Goal: Check status: Check status

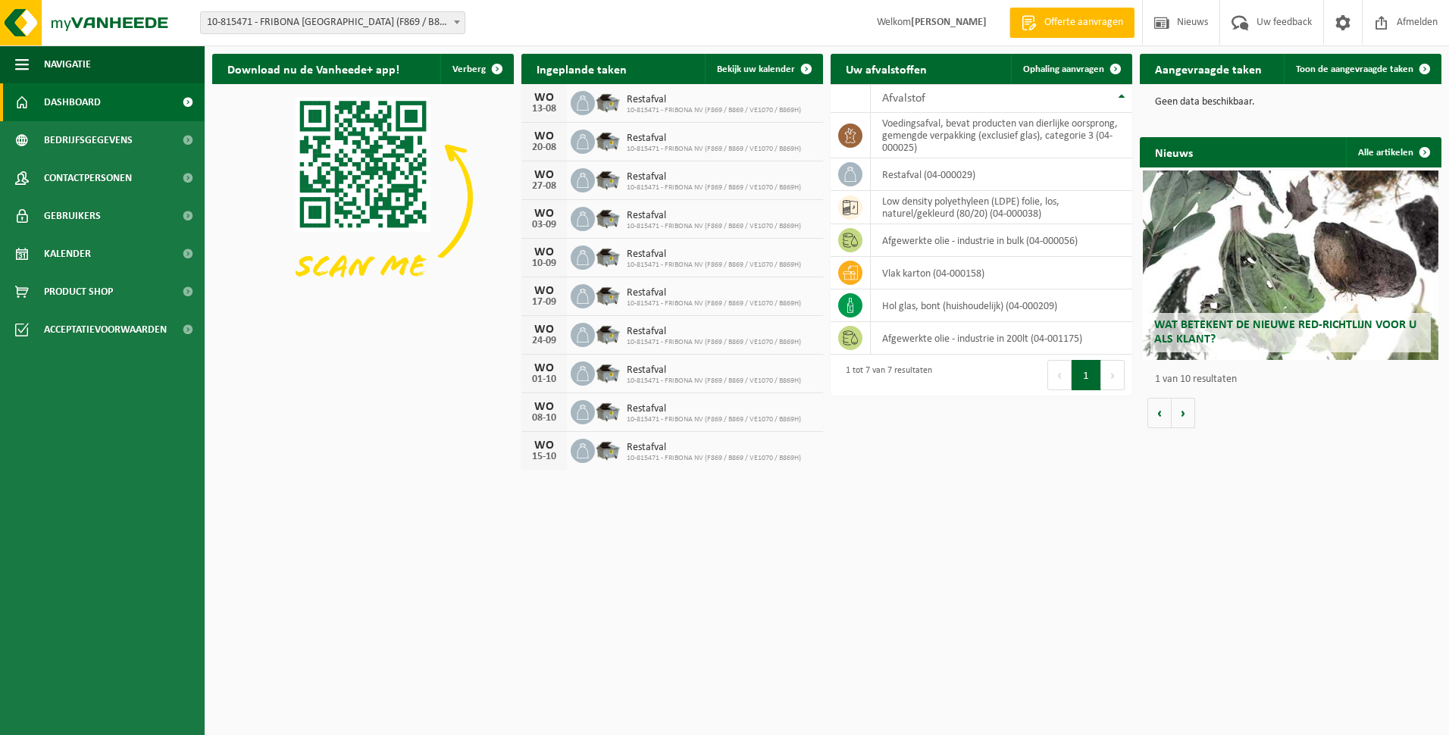
click at [1114, 377] on button "Volgende" at bounding box center [1112, 375] width 23 height 30
click at [1353, 71] on span "Toon de aangevraagde taken" at bounding box center [1354, 69] width 117 height 10
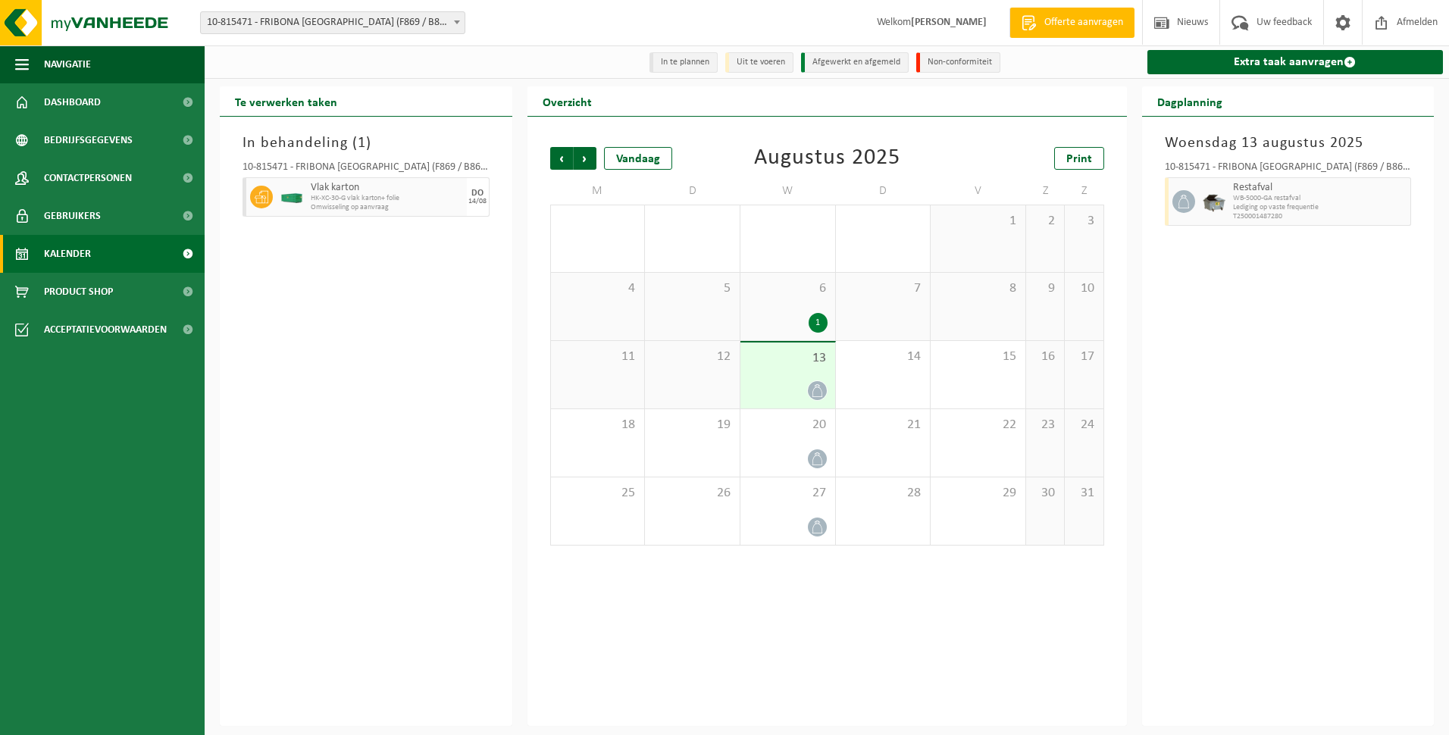
click at [800, 310] on div "6 1" at bounding box center [788, 306] width 95 height 67
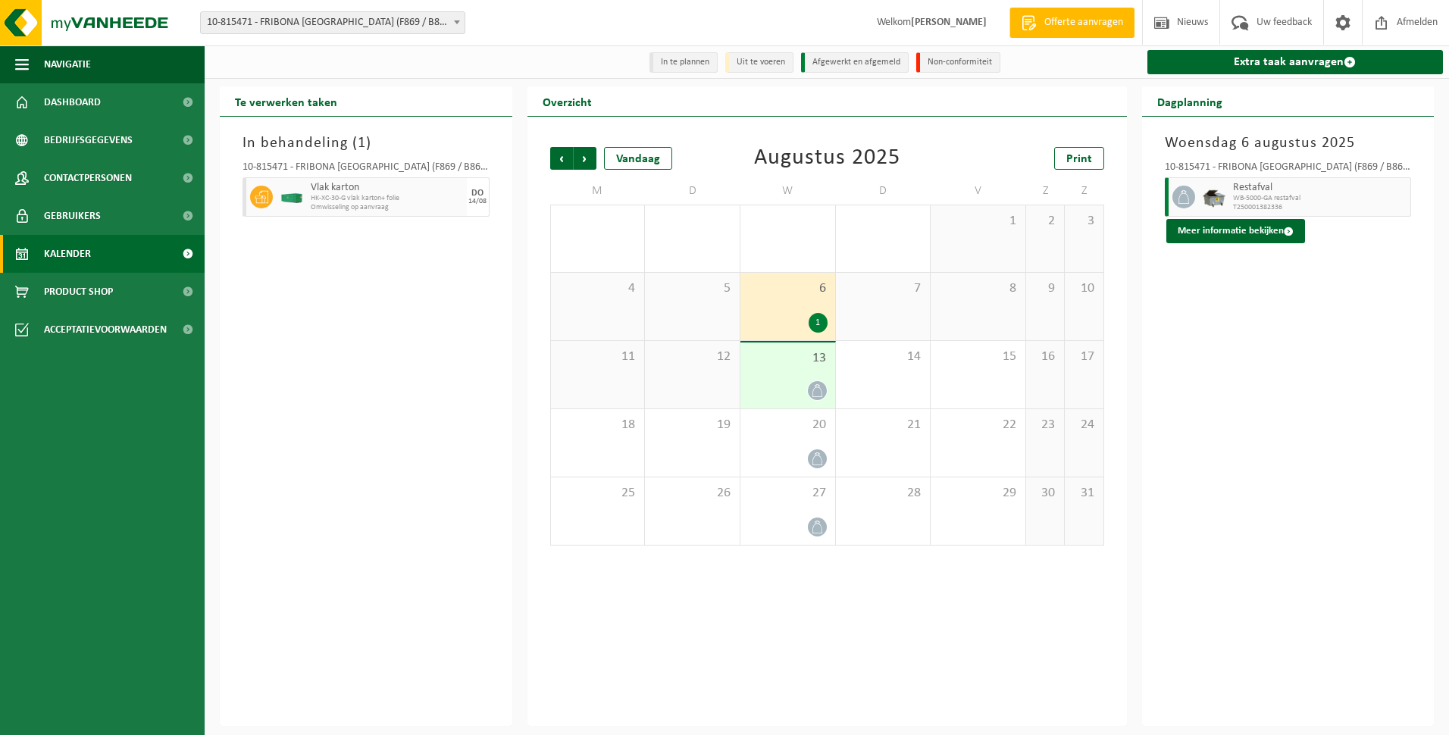
click at [792, 362] on span "13" at bounding box center [788, 358] width 80 height 17
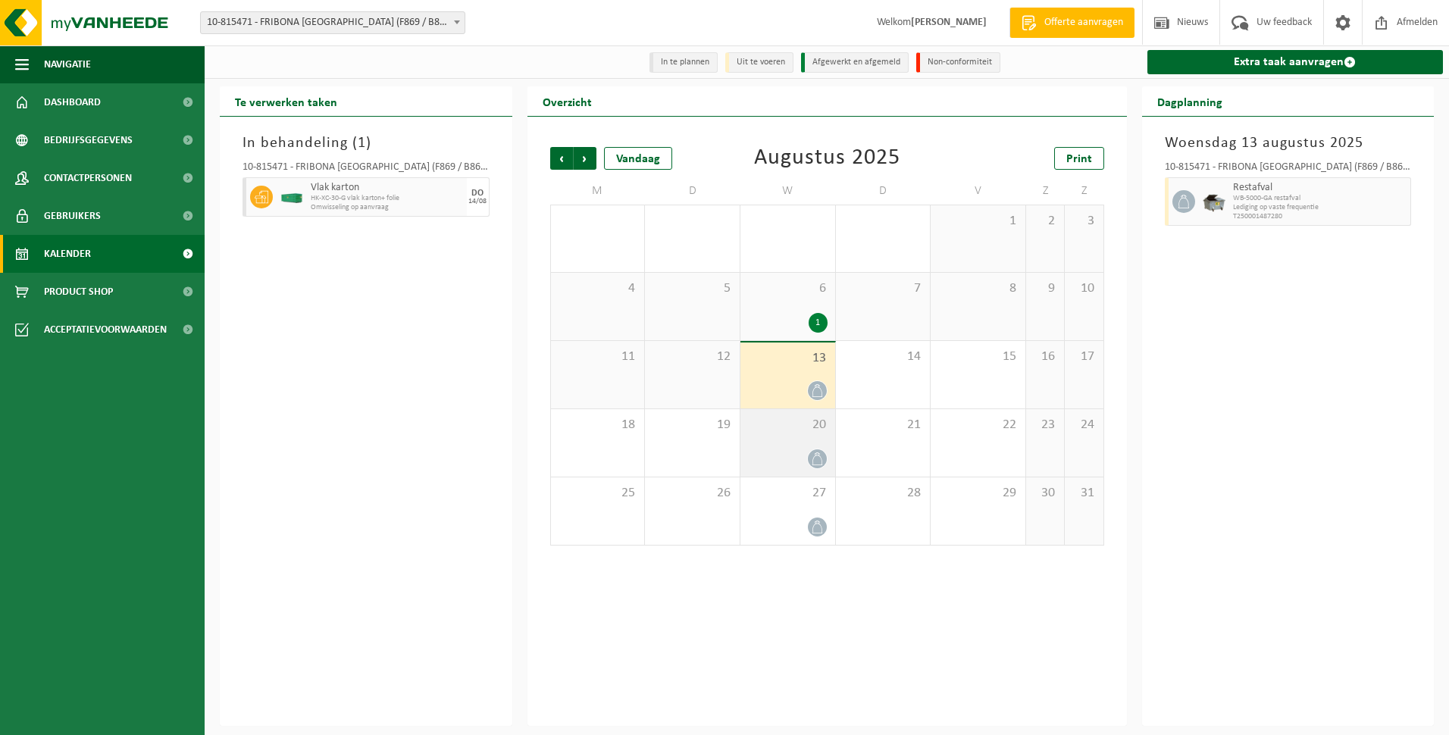
click at [789, 450] on div at bounding box center [788, 459] width 80 height 20
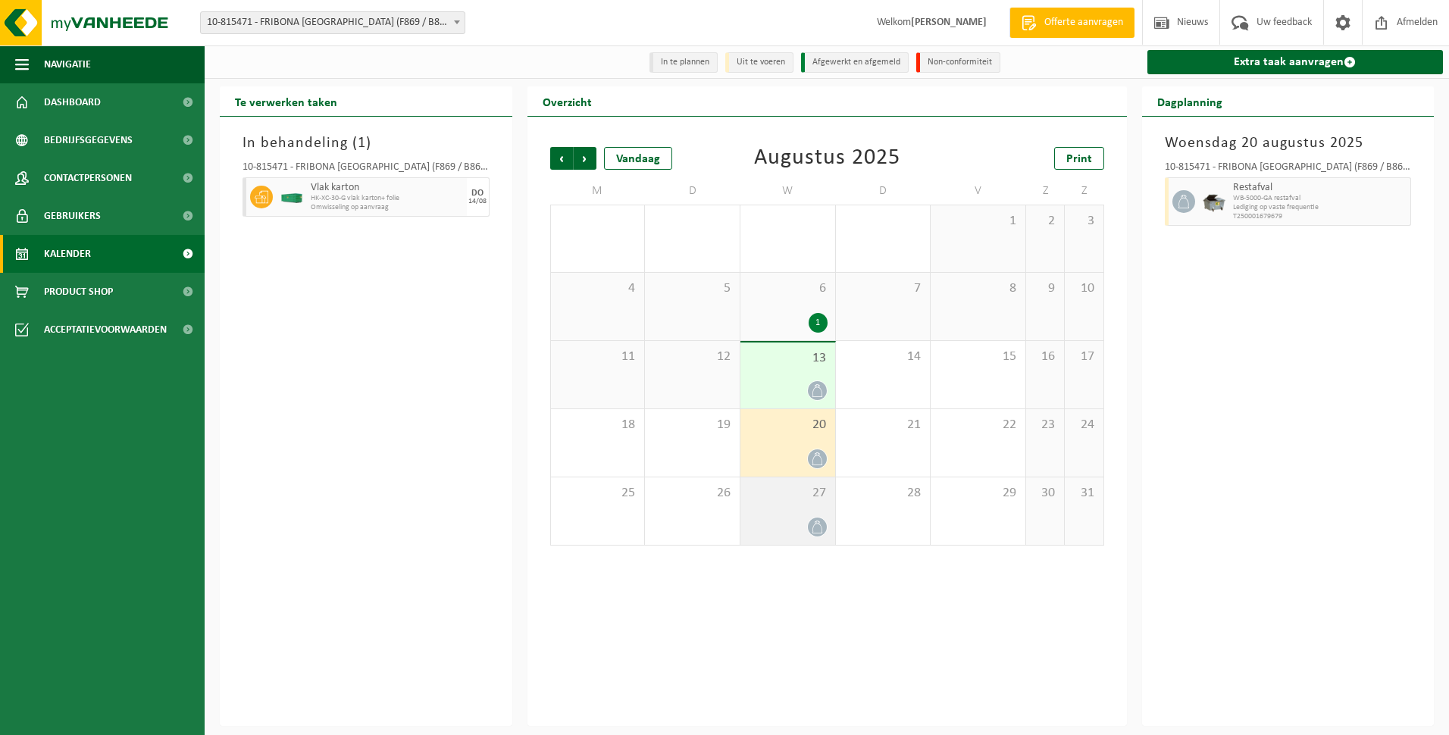
click at [788, 523] on div at bounding box center [788, 527] width 80 height 20
click at [400, 200] on span "HK-XC-30-G vlak karton+ folie" at bounding box center [387, 198] width 152 height 9
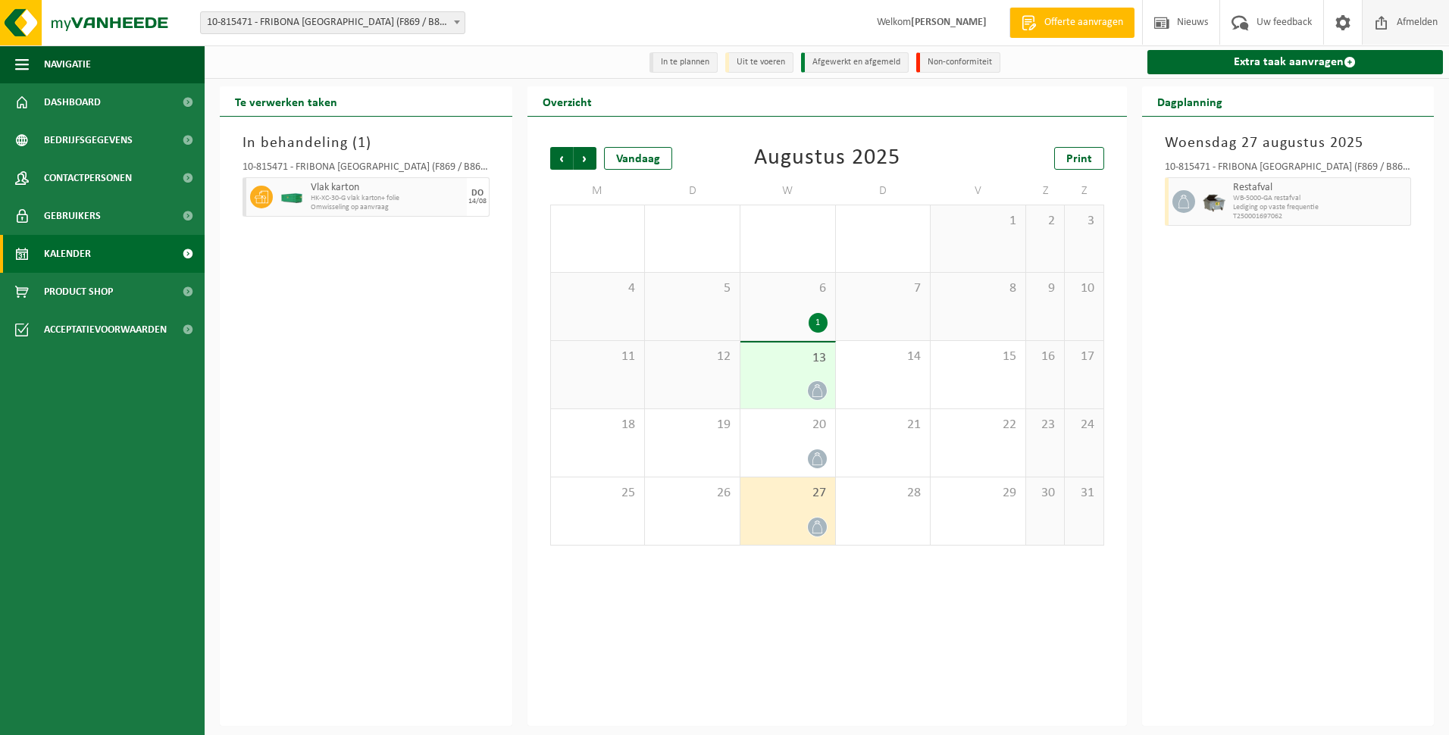
click at [1408, 20] on span "Afmelden" at bounding box center [1417, 22] width 49 height 45
